Goal: Task Accomplishment & Management: Complete application form

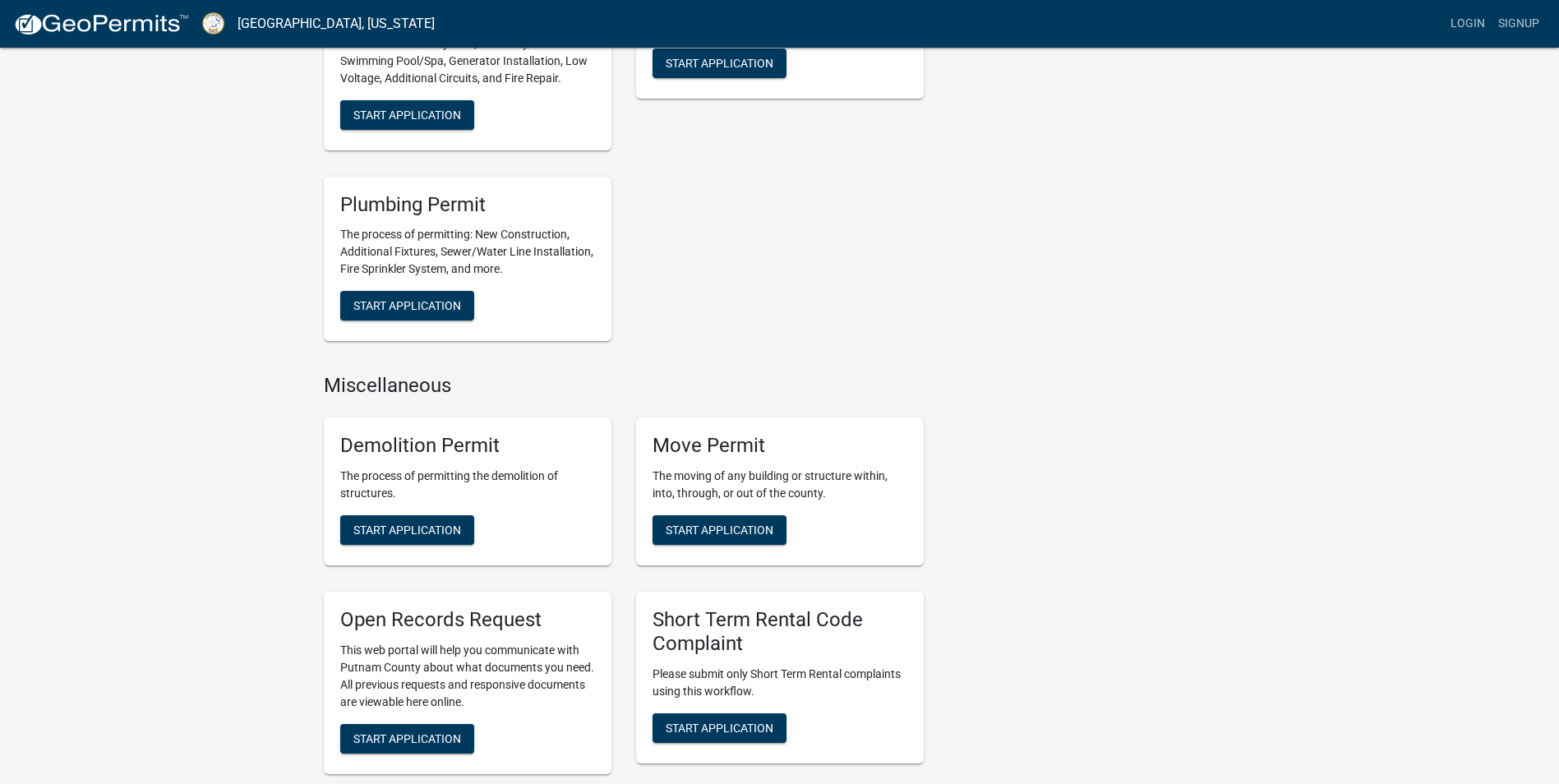
scroll to position [904, 0]
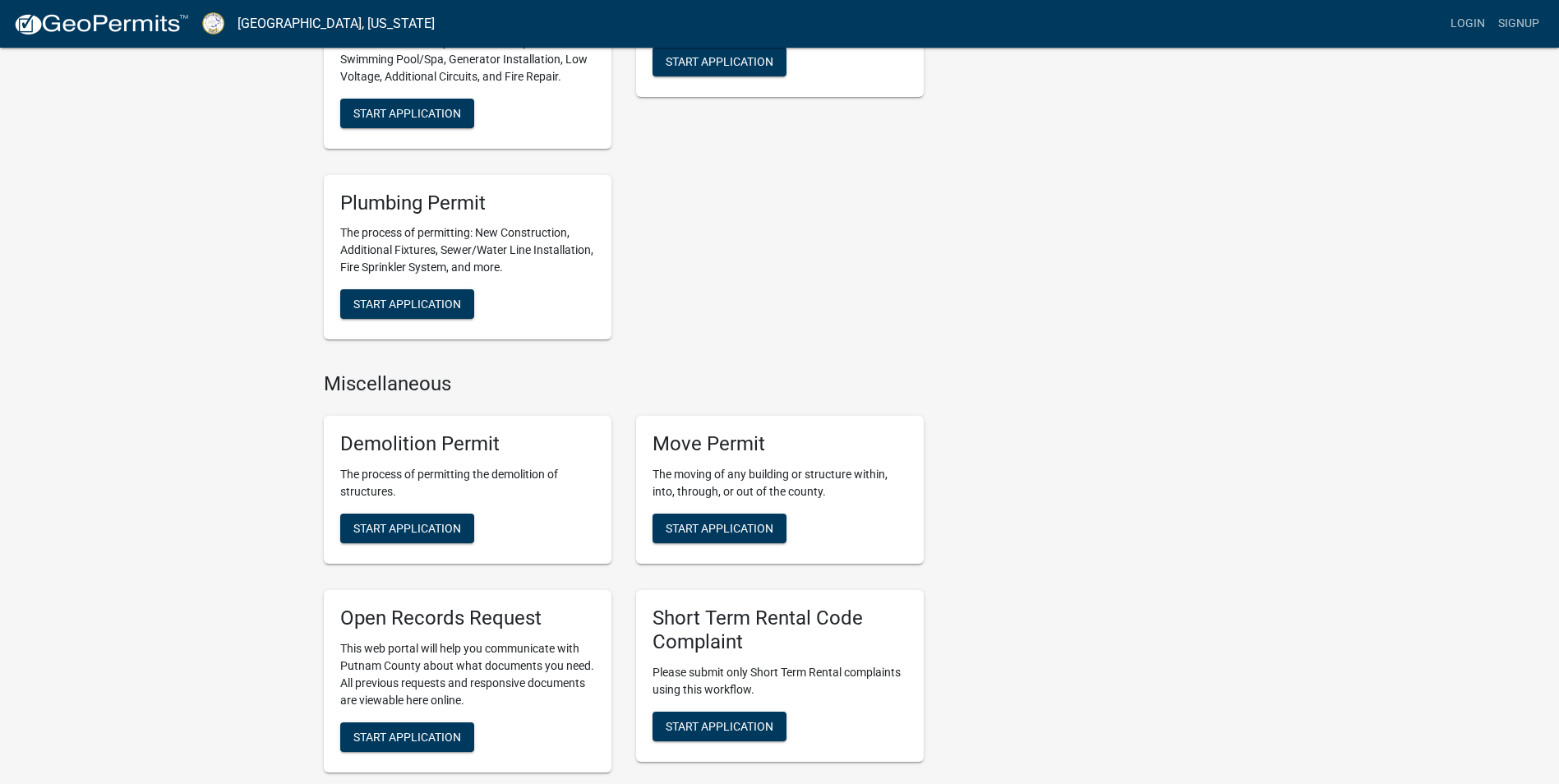
click at [555, 514] on div "Demolition Permit The process of permitting the demolition of structures. Start…" at bounding box center [468, 489] width 288 height 147
click at [456, 531] on span "Start Application" at bounding box center [407, 526] width 107 height 13
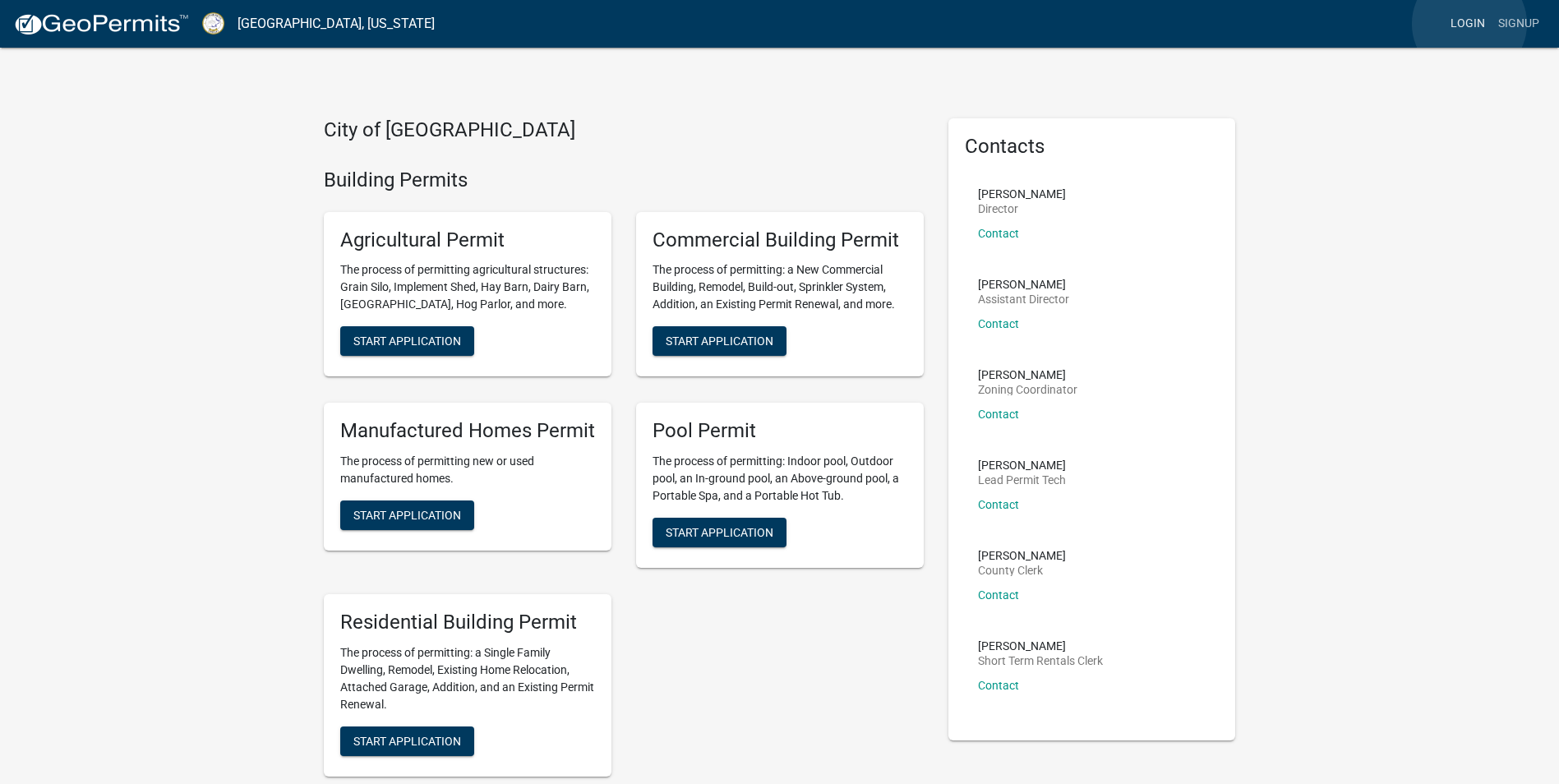
click at [1469, 23] on link "Login" at bounding box center [1467, 23] width 48 height 31
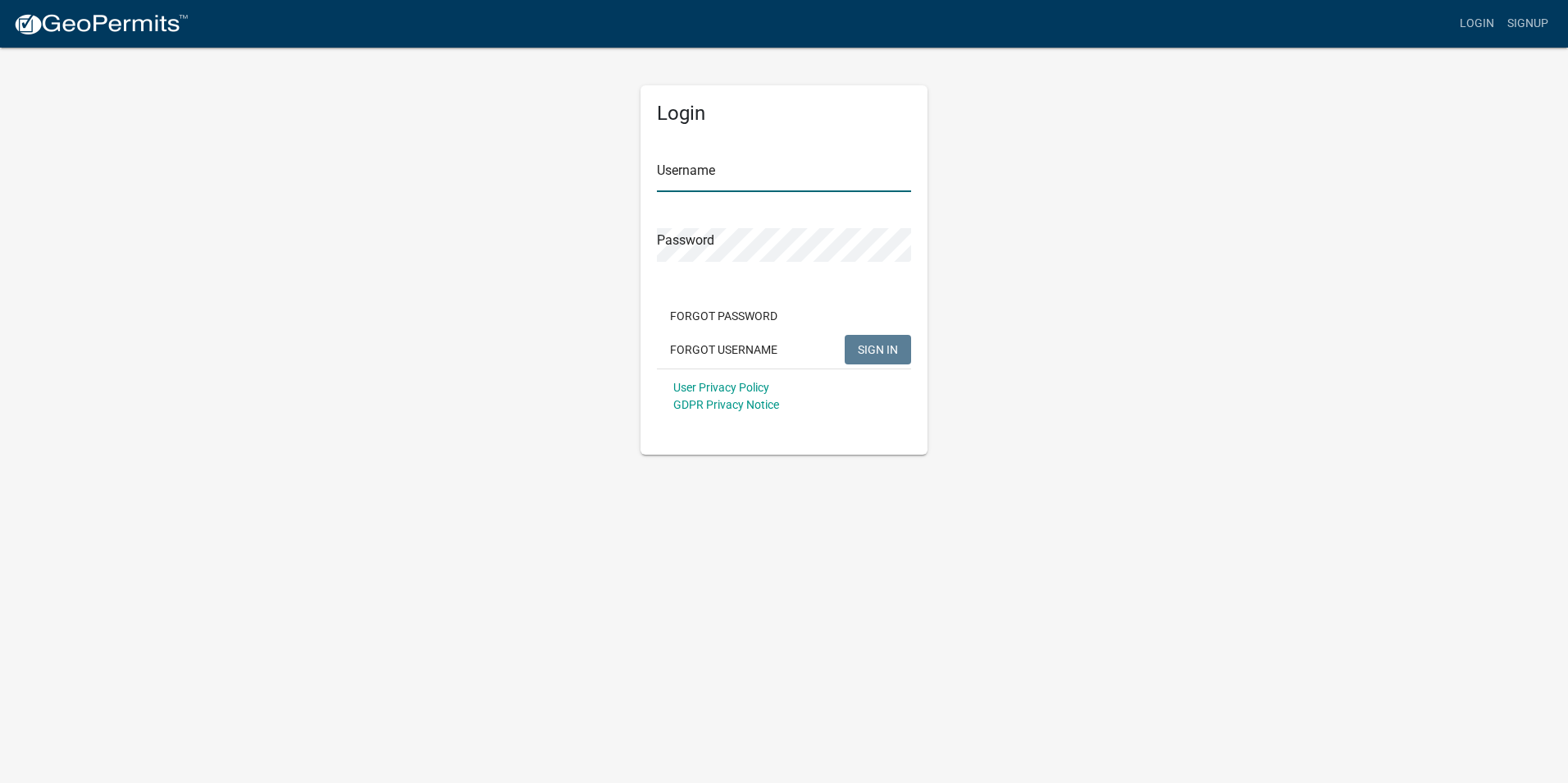
click at [773, 181] on input "Username" at bounding box center [784, 175] width 254 height 33
type input "Verde Corp"
click at [877, 350] on span "SIGN IN" at bounding box center [877, 348] width 40 height 13
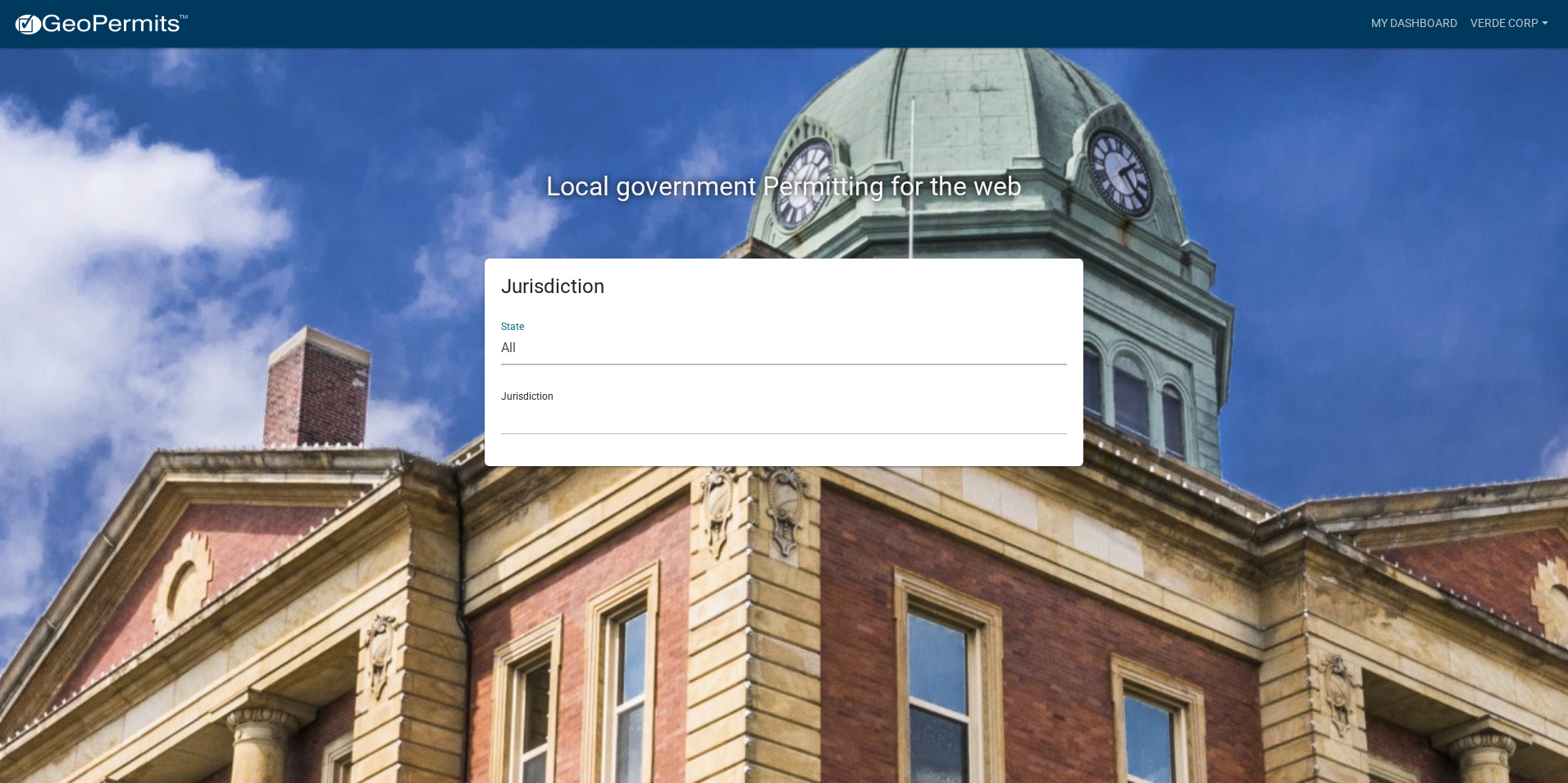
click at [504, 344] on select "All [US_STATE] [US_STATE] [US_STATE] [US_STATE] [US_STATE] [US_STATE] [US_STATE…" at bounding box center [784, 348] width 566 height 33
select select "[US_STATE]"
click at [501, 332] on select "All [US_STATE] [US_STATE] [US_STATE] [US_STATE] [US_STATE] [US_STATE] [US_STATE…" at bounding box center [784, 348] width 566 height 33
click at [526, 396] on div "Jurisdiction [GEOGRAPHIC_DATA], [US_STATE][PERSON_NAME][GEOGRAPHIC_DATA], [US_S…" at bounding box center [784, 407] width 566 height 57
click at [608, 396] on div "Jurisdiction [GEOGRAPHIC_DATA], [US_STATE][PERSON_NAME][GEOGRAPHIC_DATA], [US_S…" at bounding box center [784, 407] width 566 height 57
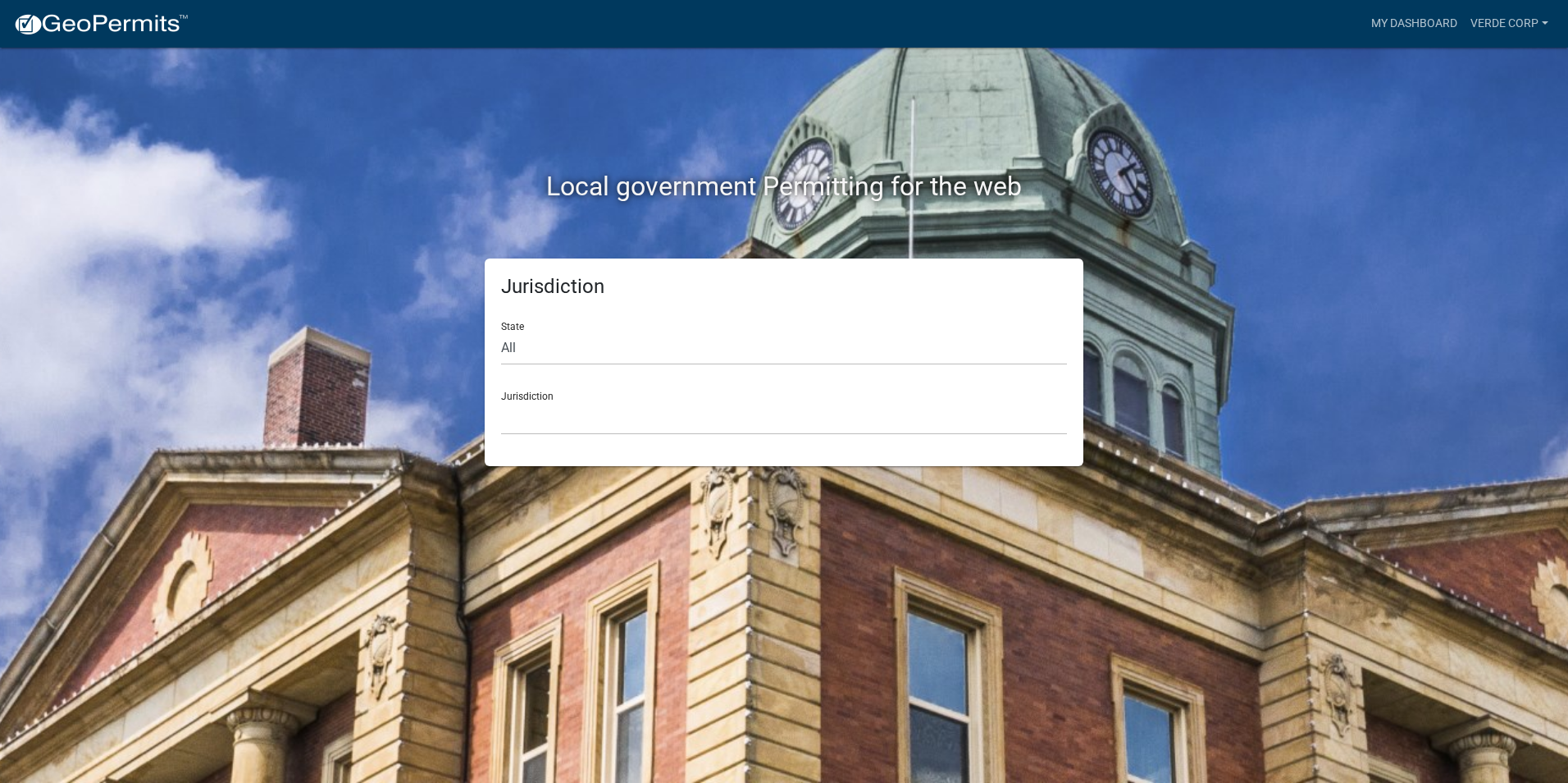
click at [840, 299] on div "Jurisdiction State All [US_STATE] [US_STATE] [US_STATE] [US_STATE] [US_STATE] […" at bounding box center [784, 362] width 598 height 208
click at [532, 402] on select "[GEOGRAPHIC_DATA], [US_STATE][PERSON_NAME][GEOGRAPHIC_DATA], [US_STATE][PERSON_…" at bounding box center [784, 417] width 566 height 33
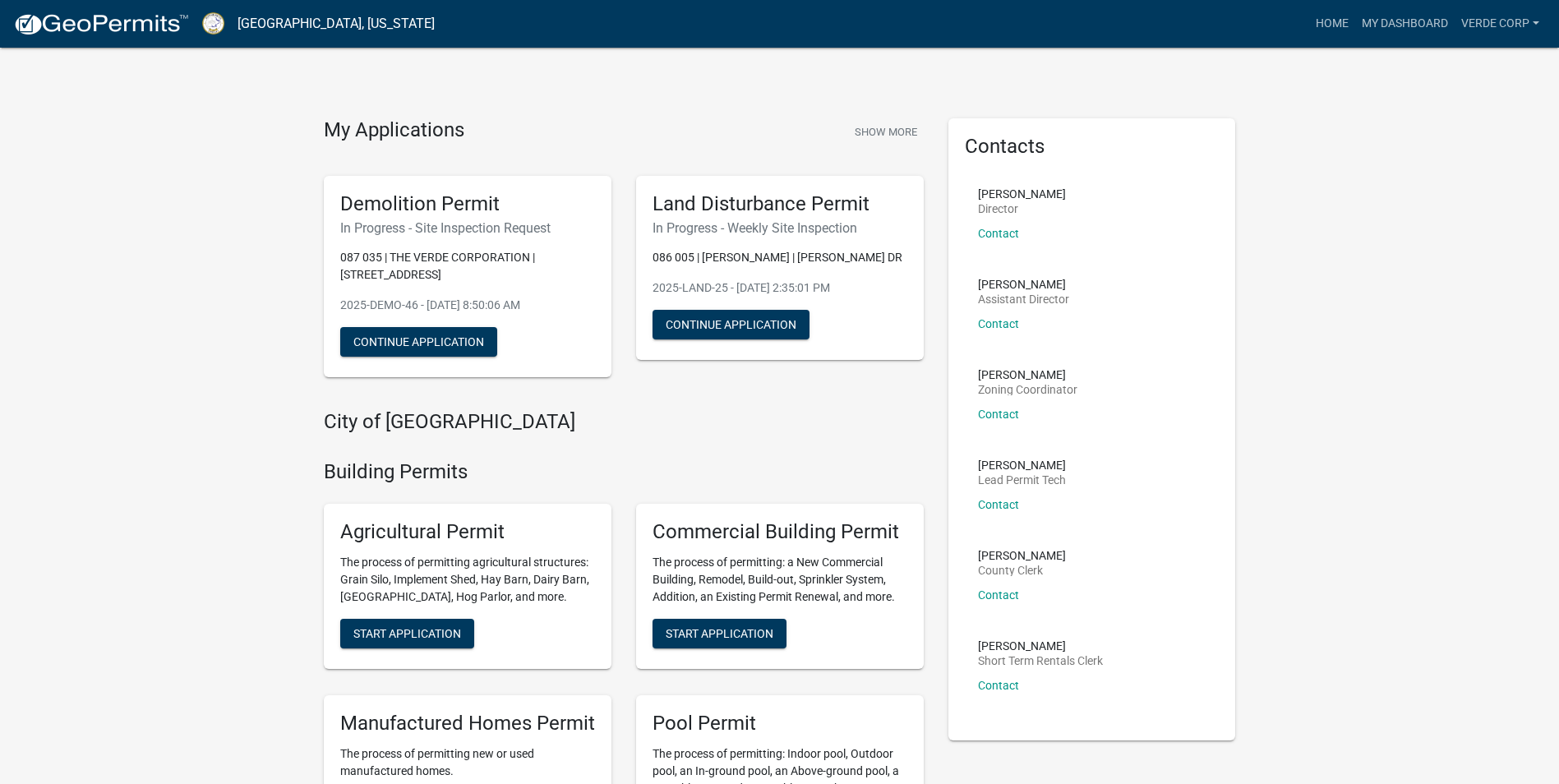
click at [412, 236] on div "Demolition Permit In Progress - Site Inspection Request 087 035 | THE VERDE COR…" at bounding box center [468, 276] width 288 height 202
click at [408, 334] on button "Continue Application" at bounding box center [418, 342] width 157 height 29
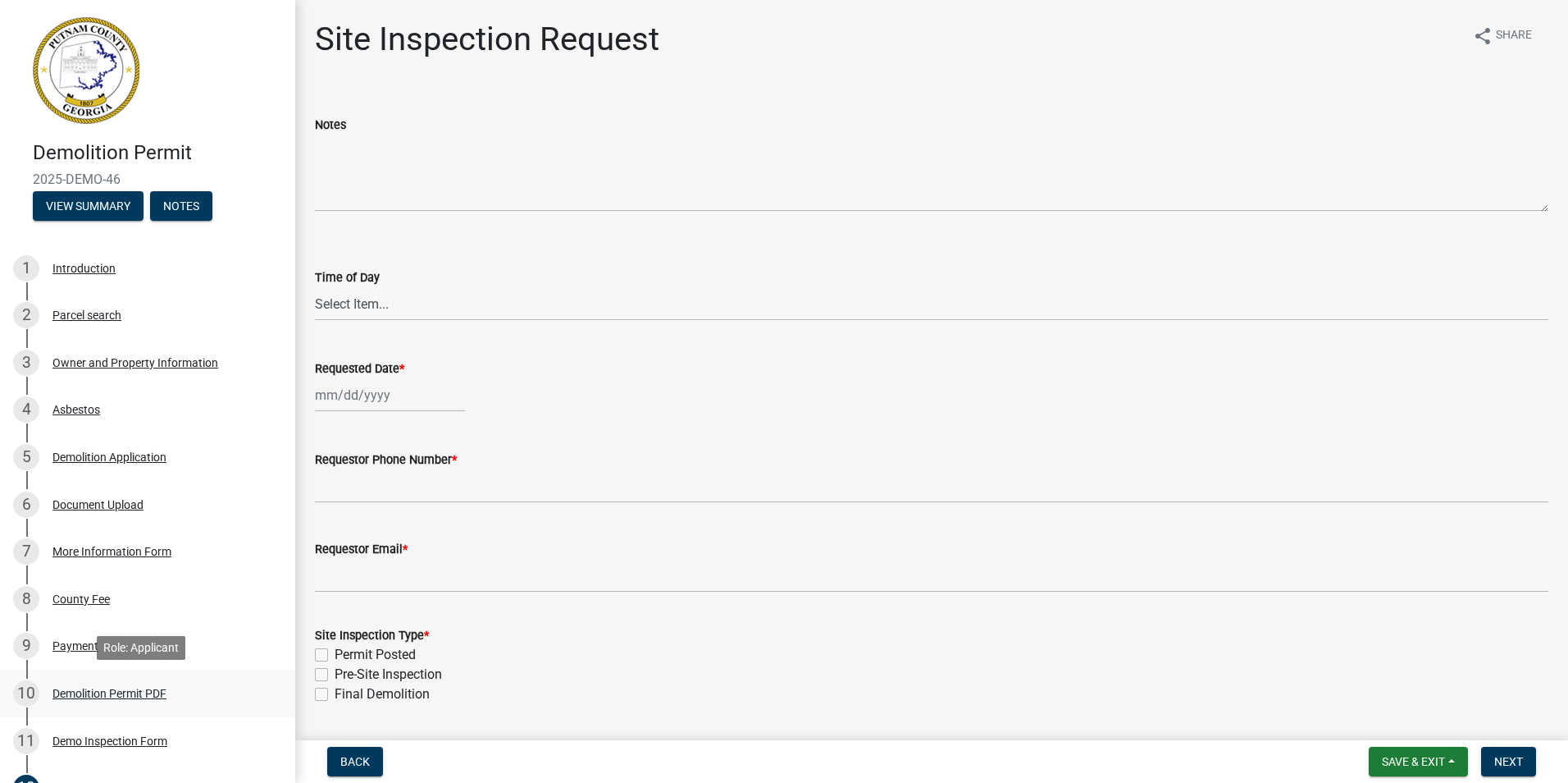
click at [116, 690] on div "Demolition Permit PDF" at bounding box center [109, 693] width 114 height 12
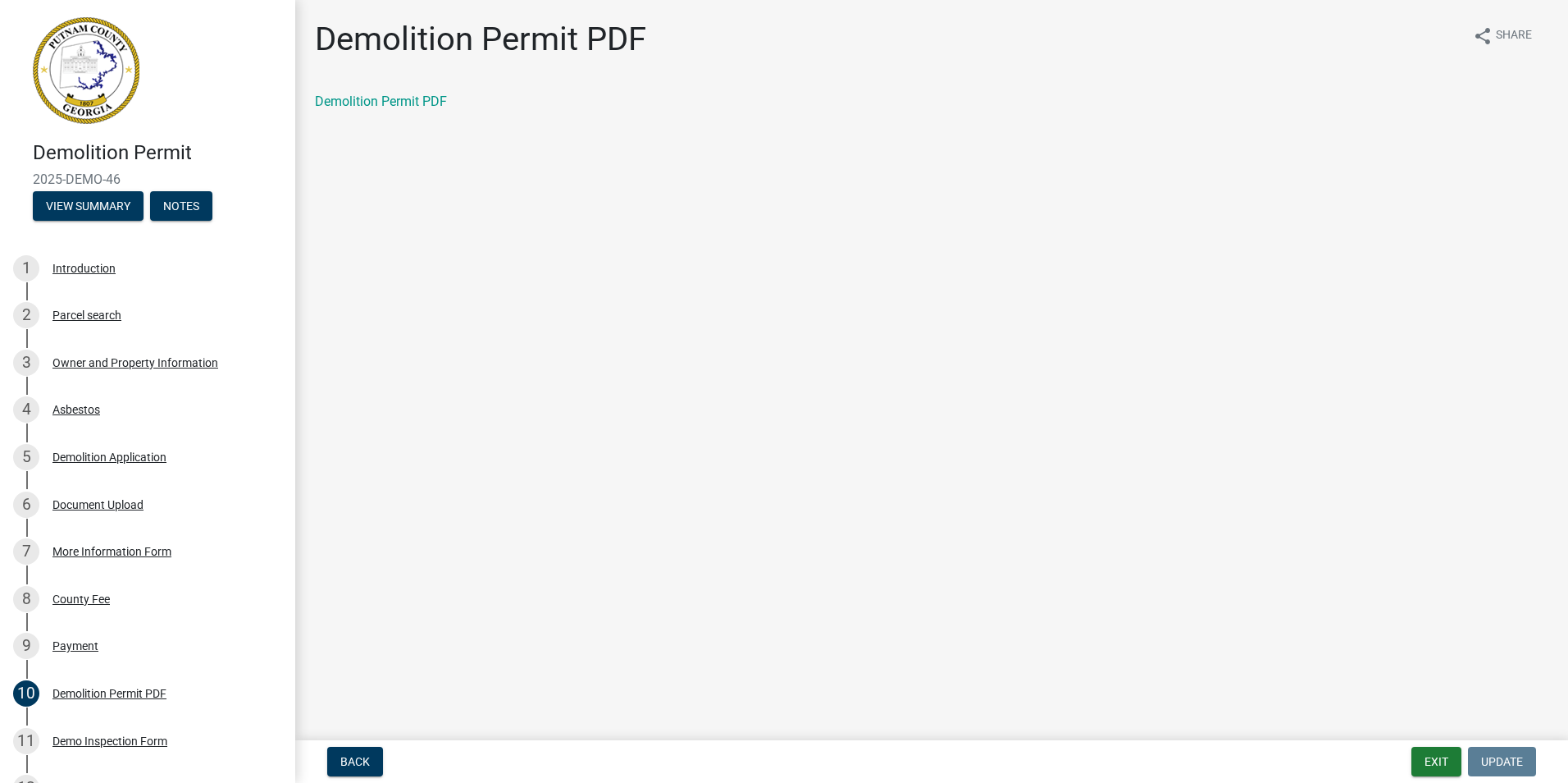
click at [374, 91] on div "Demolition Permit PDF share Share Demolition Permit PDF" at bounding box center [931, 79] width 1258 height 120
click at [378, 102] on link "Demolition Permit PDF" at bounding box center [380, 101] width 132 height 16
click at [129, 738] on div "Demo Inspection Form" at bounding box center [110, 741] width 115 height 12
click at [398, 100] on link "Demo Inspection Form" at bounding box center [380, 101] width 132 height 16
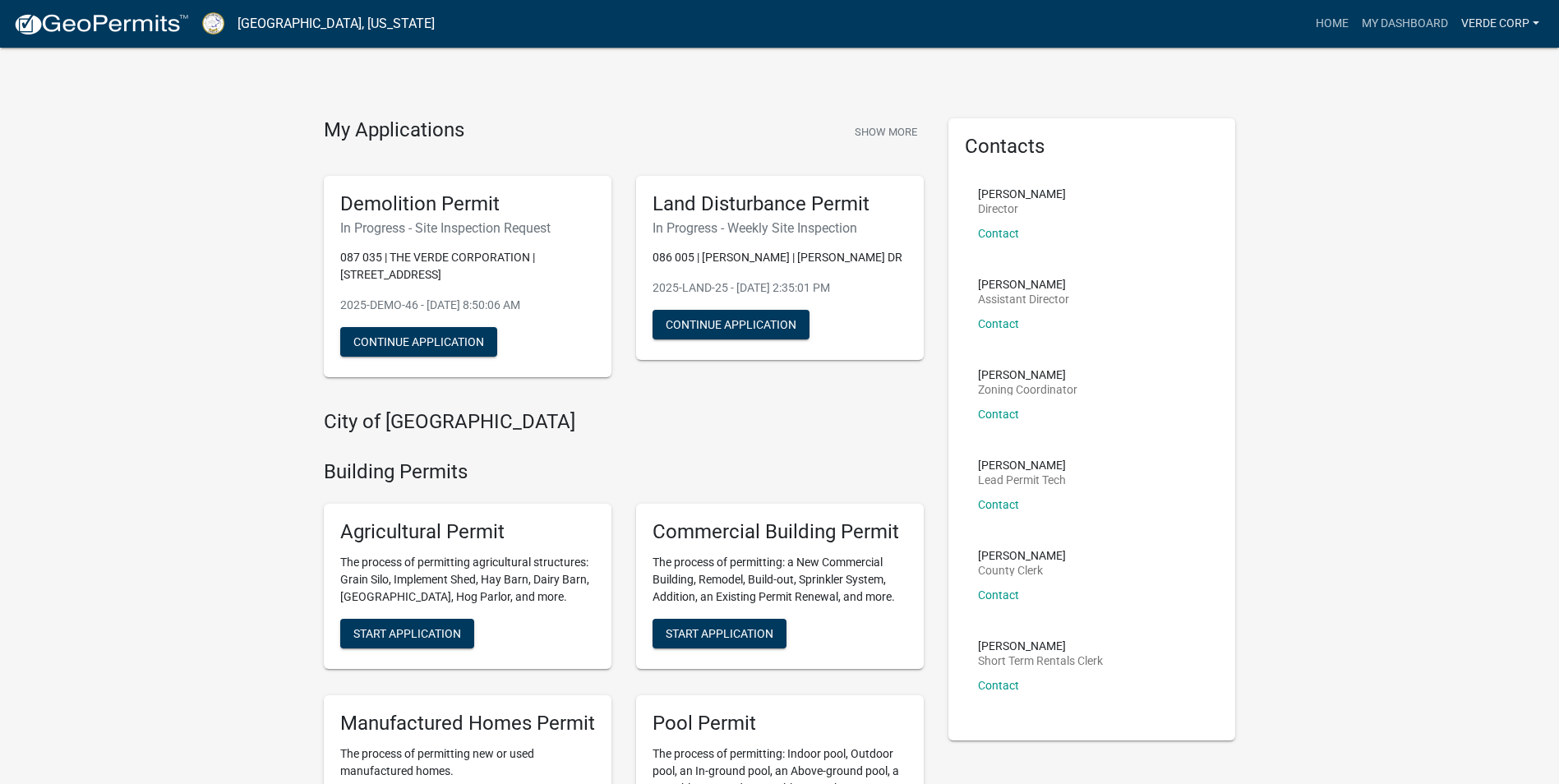
click at [1485, 18] on link "Verde Corp" at bounding box center [1499, 23] width 91 height 31
click at [1444, 126] on link "Logout" at bounding box center [1480, 120] width 132 height 39
